Goal: Task Accomplishment & Management: Manage account settings

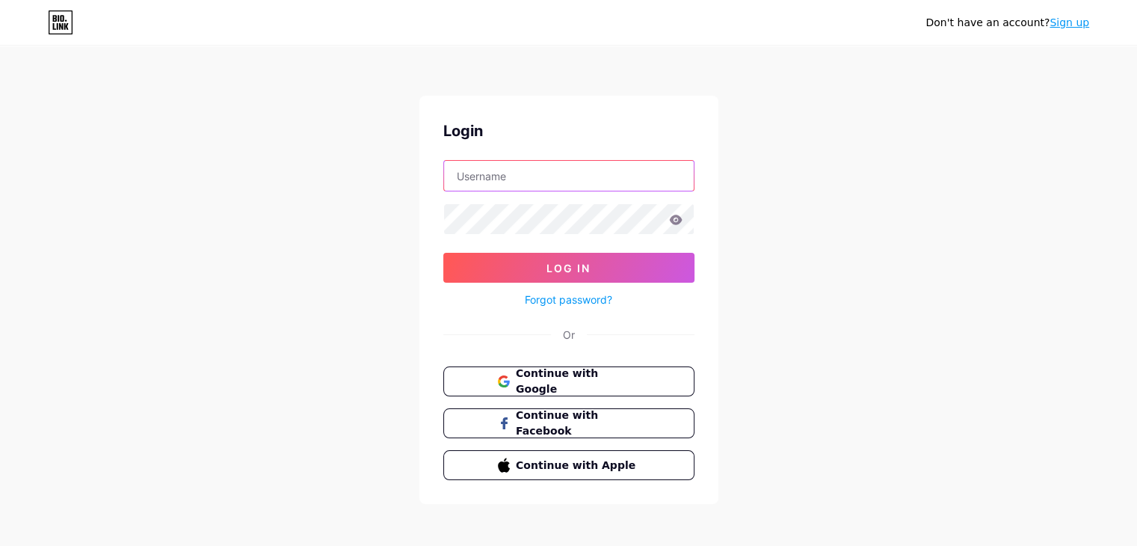
click at [526, 177] on input "text" at bounding box center [569, 176] width 250 height 30
type input "[PERSON_NAME][EMAIL_ADDRESS][DOMAIN_NAME]"
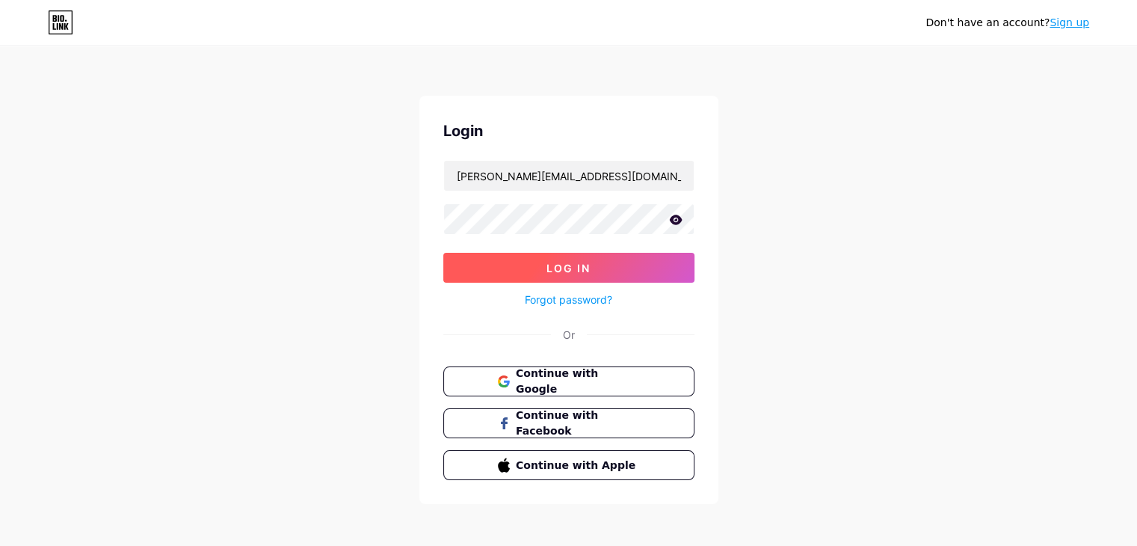
click at [590, 264] on span "Log In" at bounding box center [569, 268] width 44 height 13
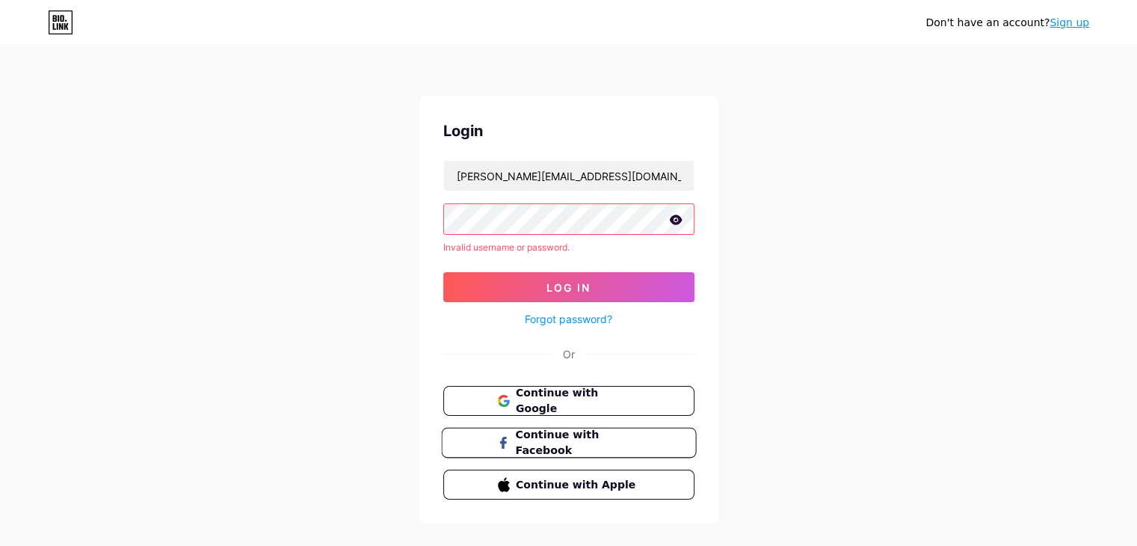
click at [587, 441] on span "Continue with Facebook" at bounding box center [577, 443] width 125 height 32
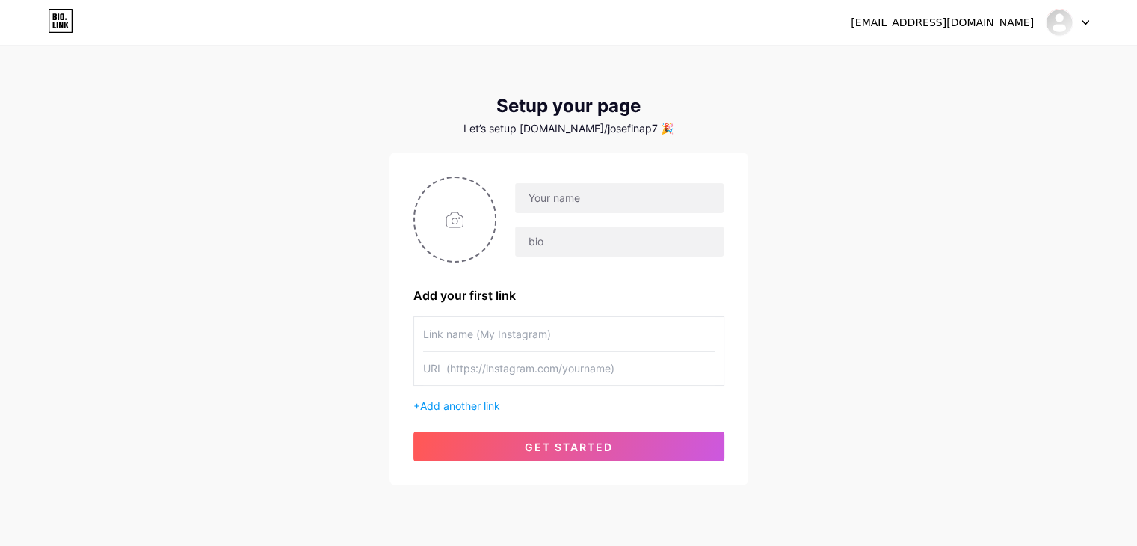
click at [1090, 24] on div "[EMAIL_ADDRESS][DOMAIN_NAME] Dashboard Logout" at bounding box center [568, 22] width 1137 height 27
click at [1080, 22] on div at bounding box center [1067, 22] width 43 height 27
click at [925, 282] on div "[EMAIL_ADDRESS][DOMAIN_NAME] Dashboard Logout Setup your page Let’s setup [DOMA…" at bounding box center [568, 266] width 1137 height 533
